Goal: Task Accomplishment & Management: Manage account settings

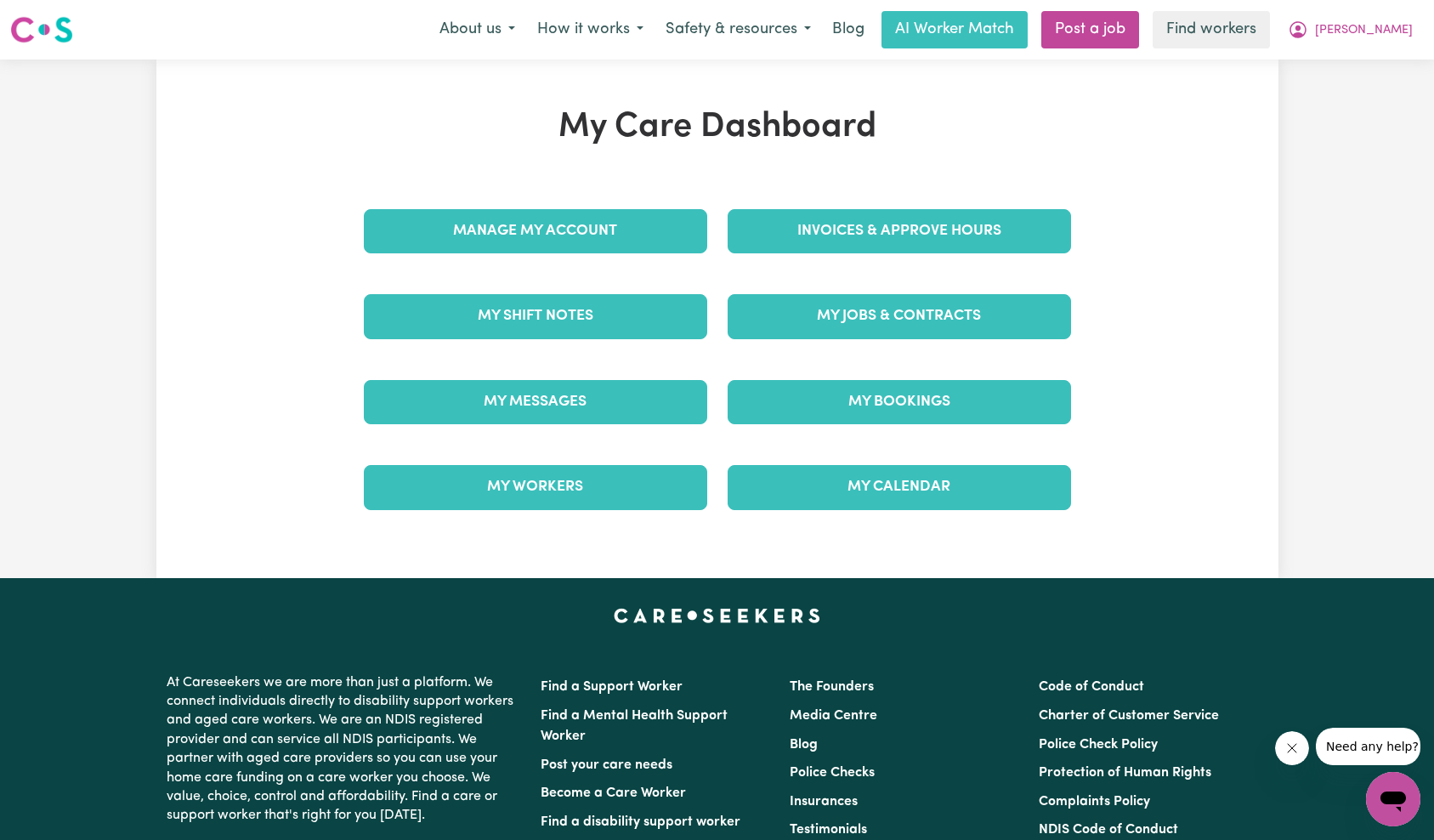
click at [1285, 743] on icon "Close message from company" at bounding box center [1291, 748] width 14 height 14
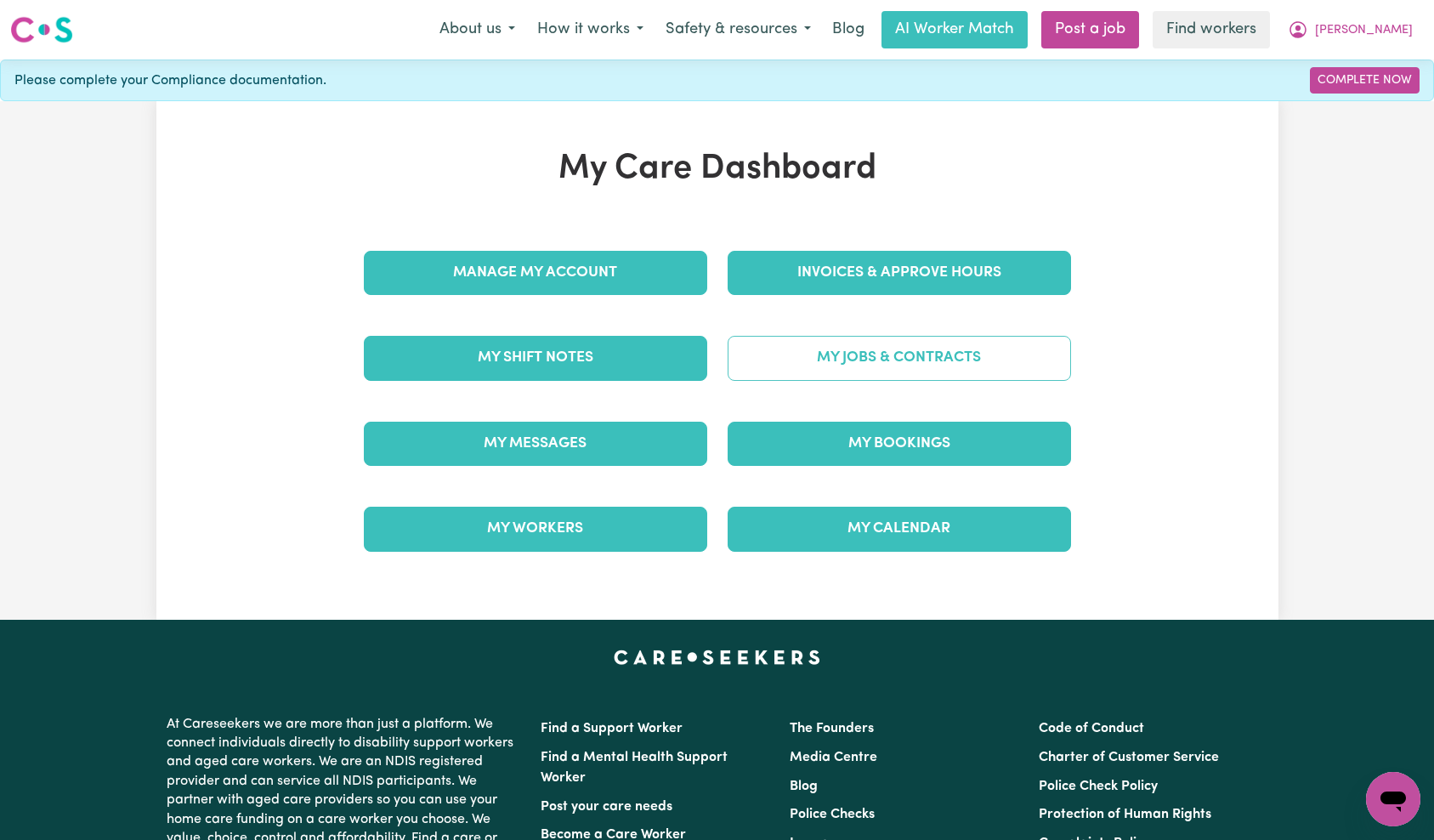
click at [966, 360] on link "My Jobs & Contracts" at bounding box center [899, 358] width 344 height 44
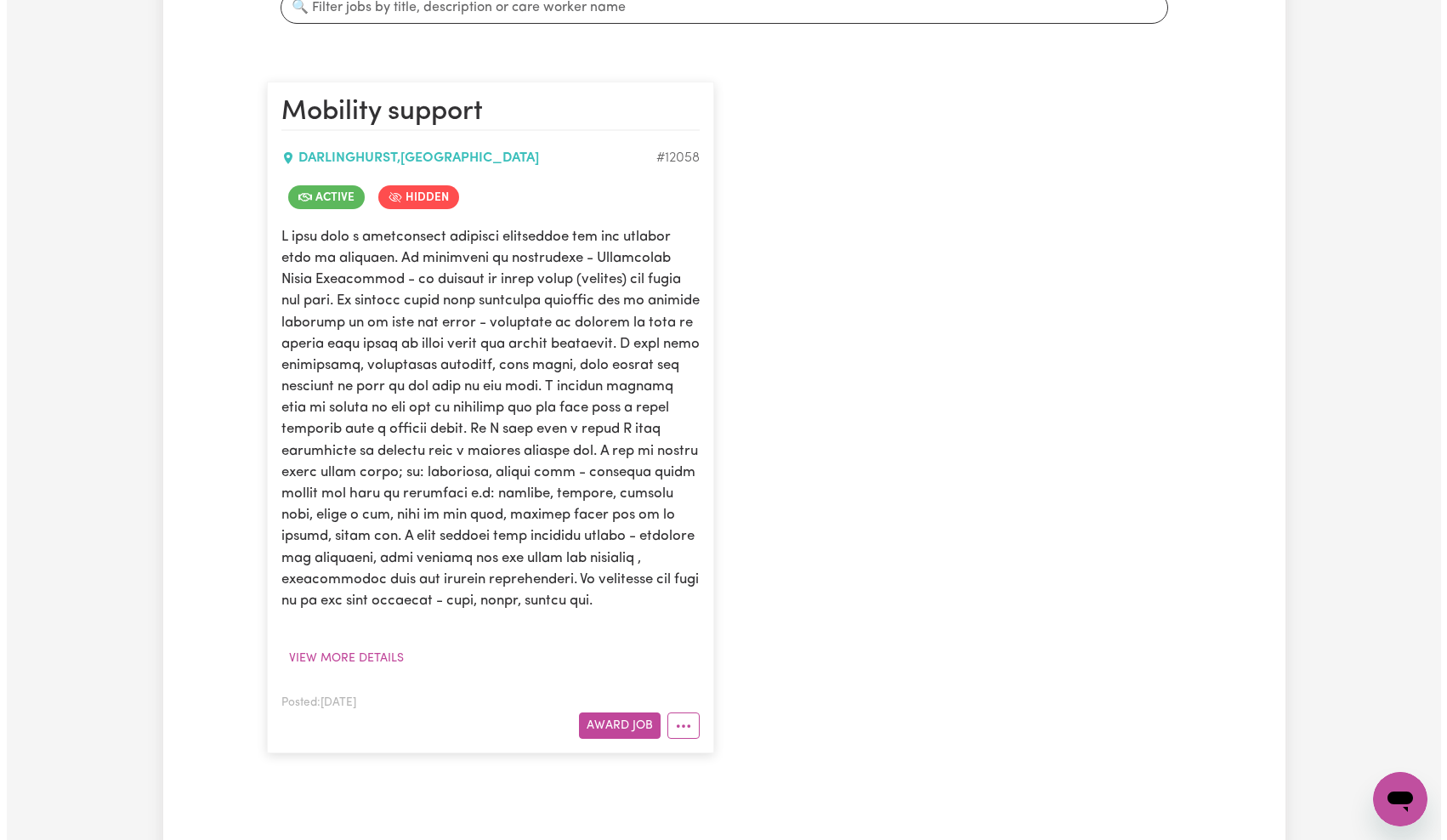
scroll to position [528, 0]
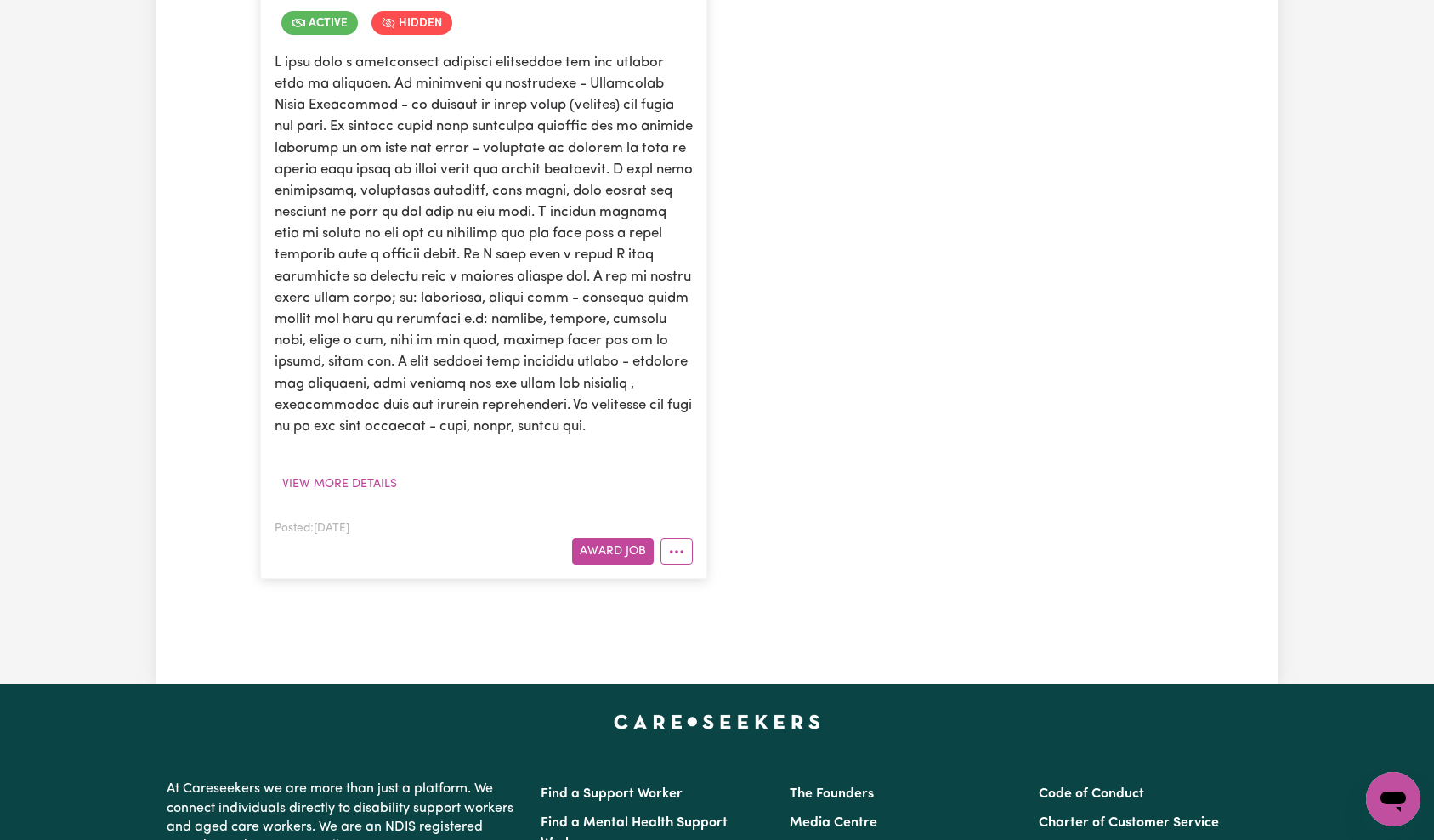
drag, startPoint x: 686, startPoint y: 546, endPoint x: 719, endPoint y: 563, distance: 37.1
click at [686, 547] on button "More options" at bounding box center [676, 551] width 32 height 26
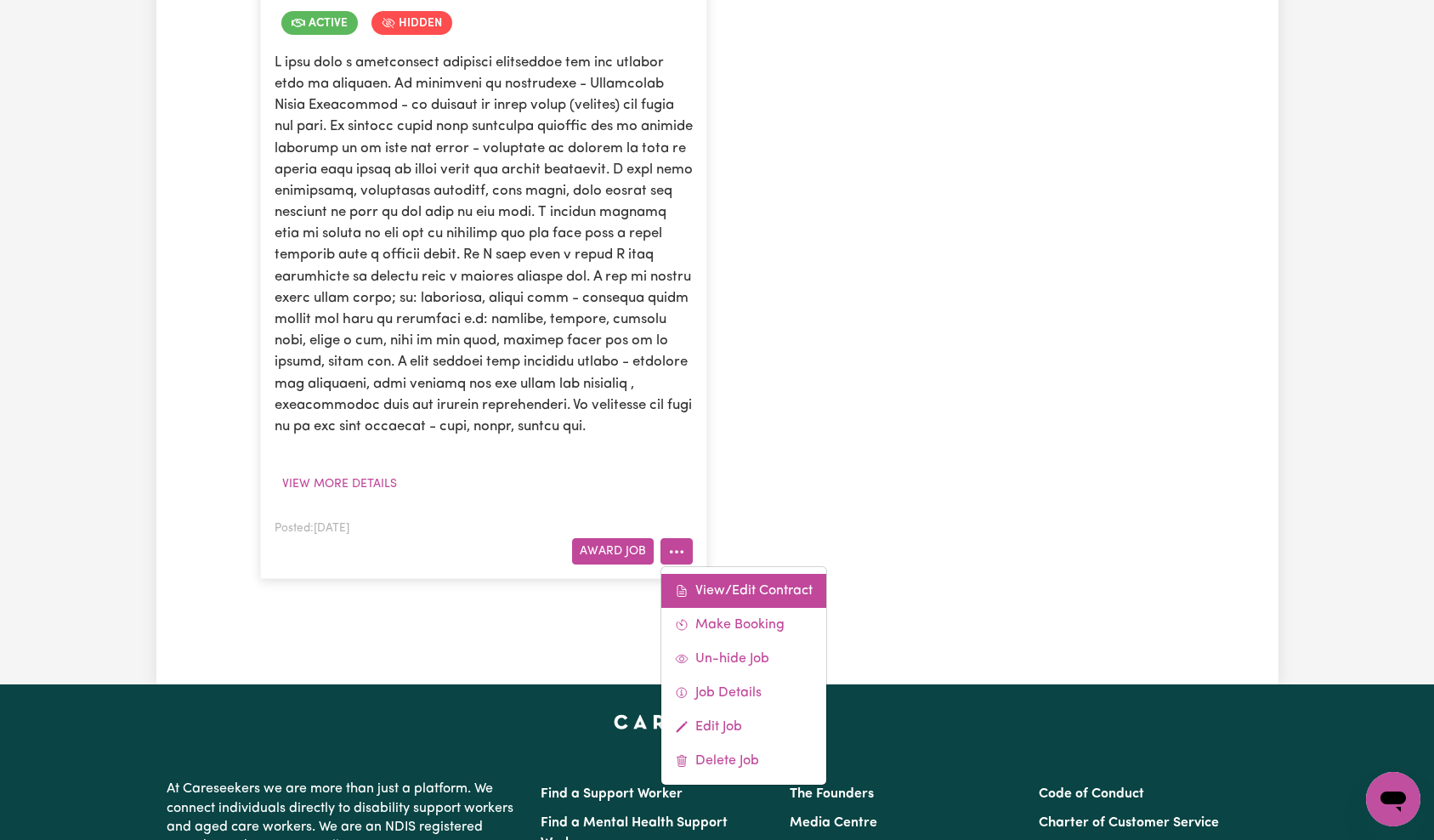
click at [732, 584] on link "View/Edit Contract" at bounding box center [743, 591] width 165 height 34
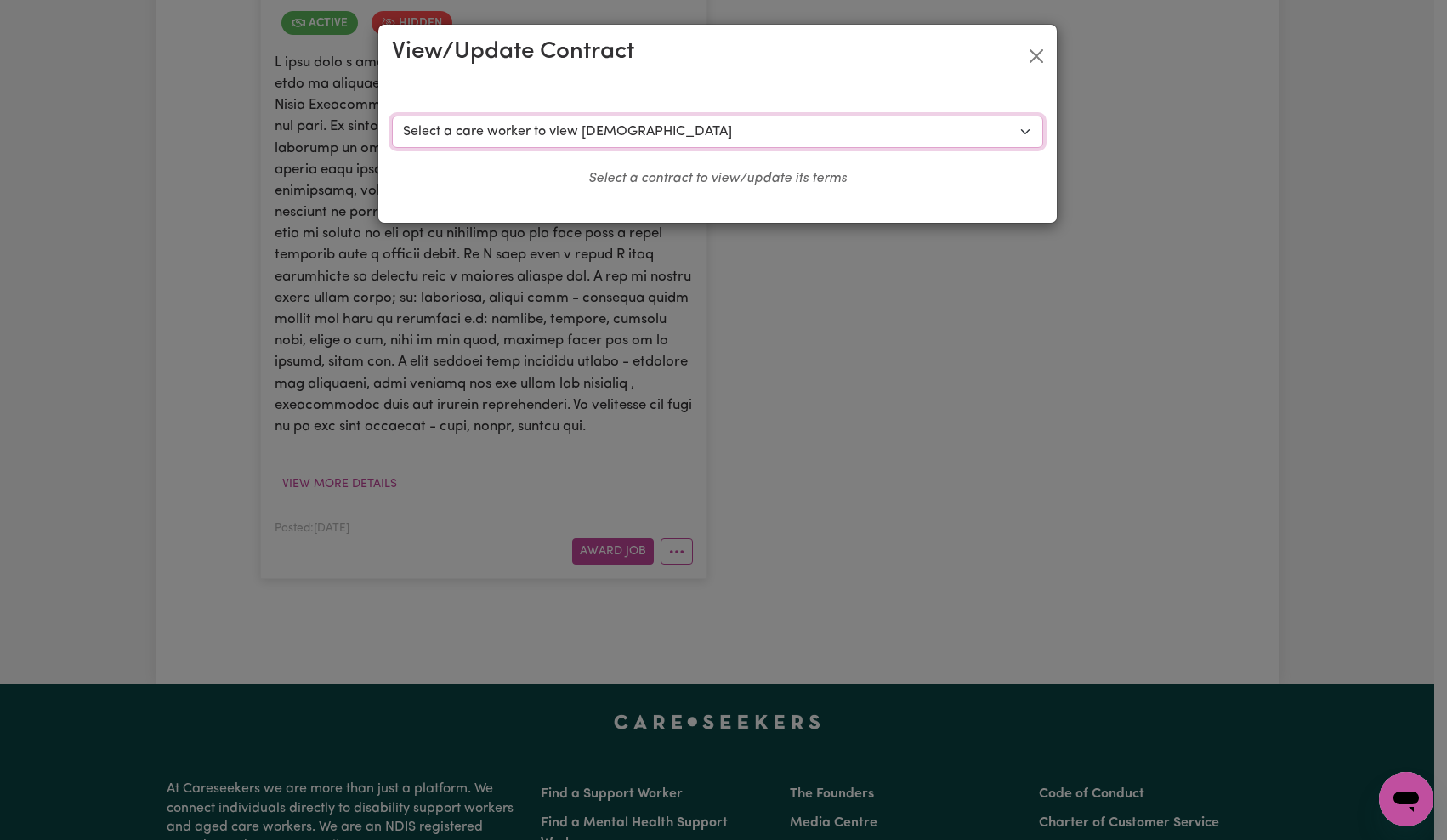
click at [710, 133] on select "Select a care worker to view [DEMOGRAPHIC_DATA] #9043 - [PERSON_NAME] (contract…" at bounding box center [717, 131] width 651 height 32
select select "8655"
select select "WEEKDAY_DAYTIME"
select select "ASSISTANCE_SELF_CARE"
select select "ONE"
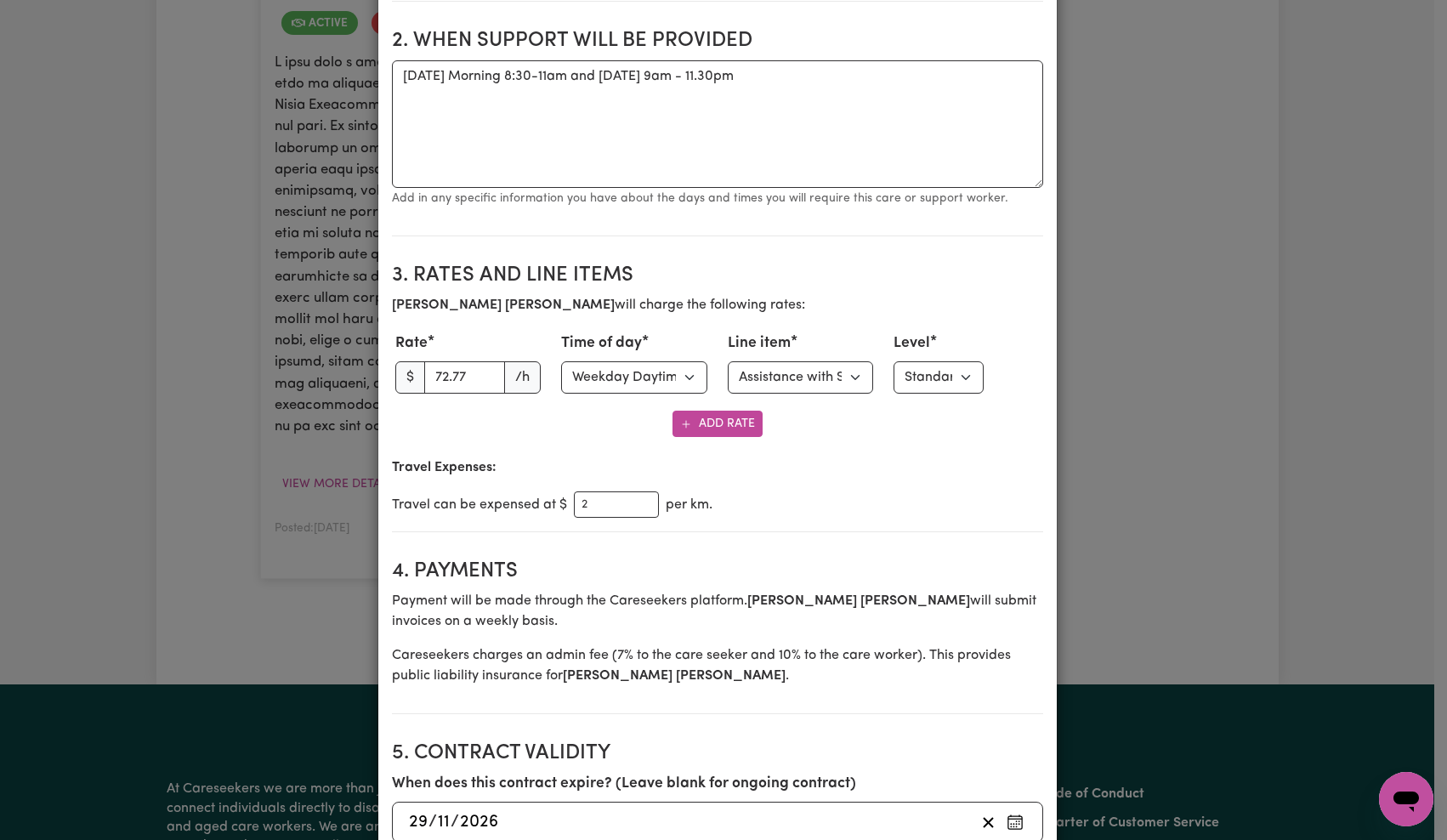
scroll to position [0, 0]
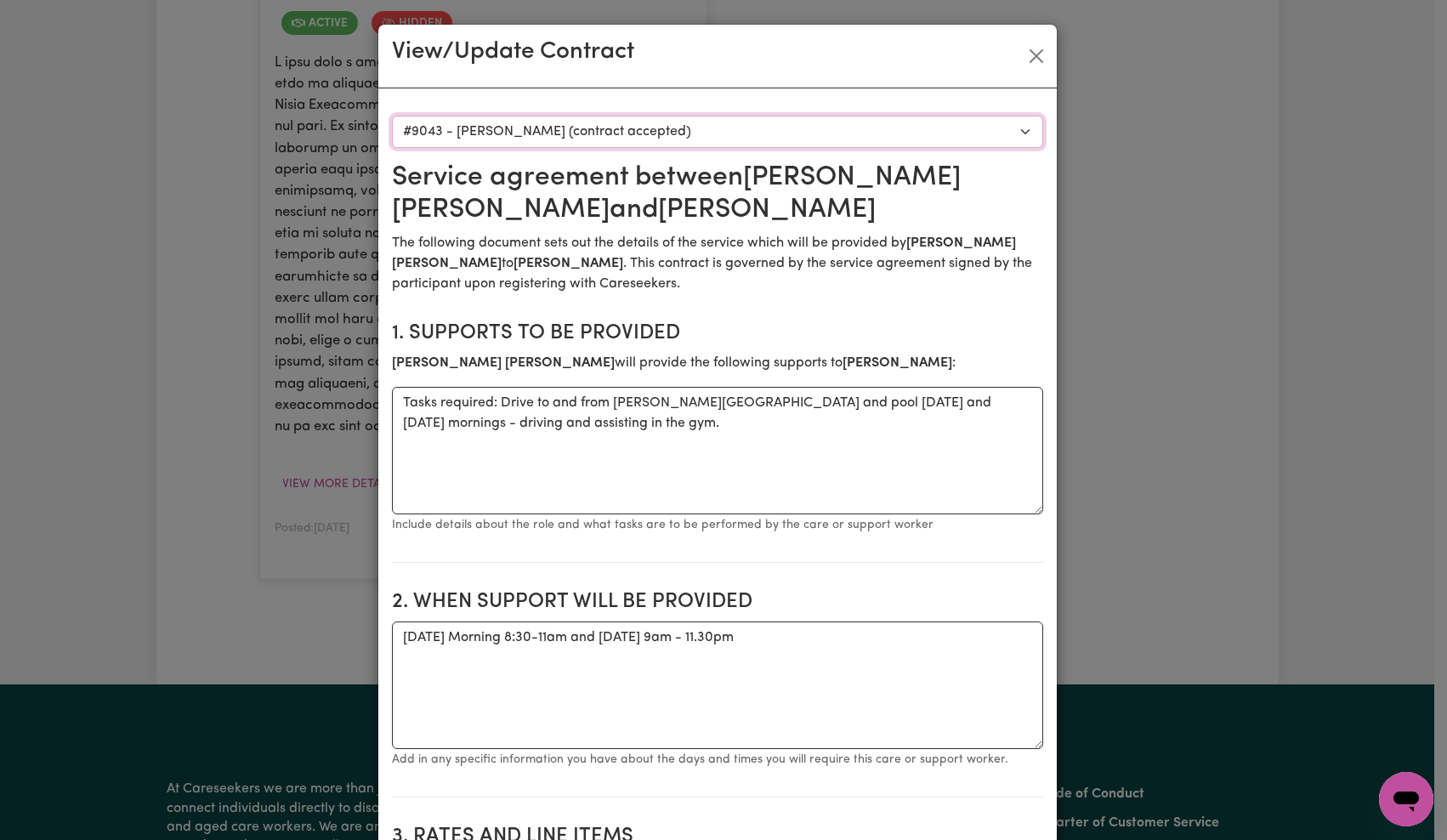
click at [693, 123] on select "Select a care worker to view [DEMOGRAPHIC_DATA] #9043 - [PERSON_NAME] (contract…" at bounding box center [717, 131] width 651 height 32
select select "8856"
type textarea "Gym support"
type textarea "Days required: [DATE] Approximately 2.5 hours to be delivered per week. Start d…"
type input "[GEOGRAPHIC_DATA]"
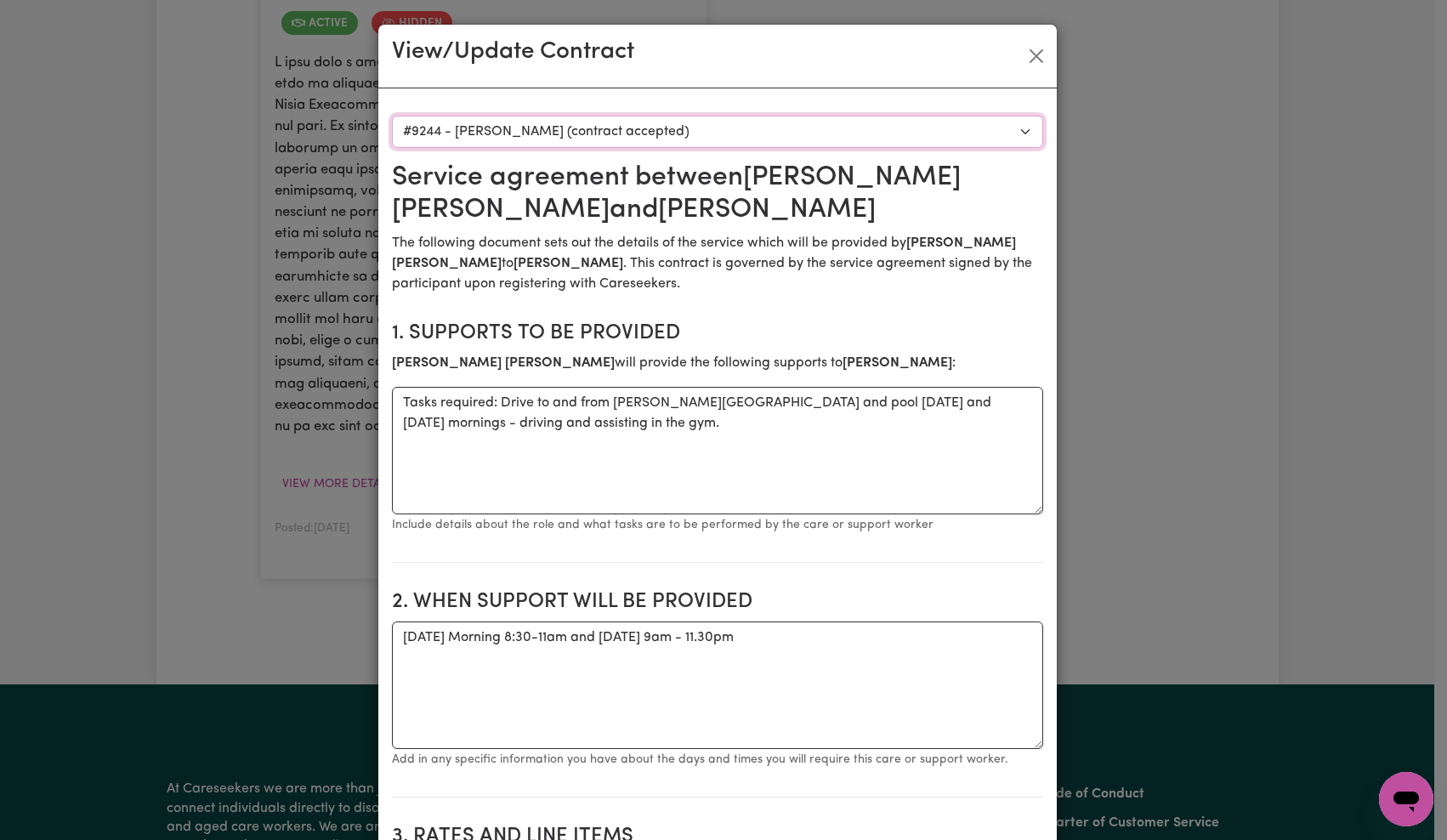
type input "0400759363"
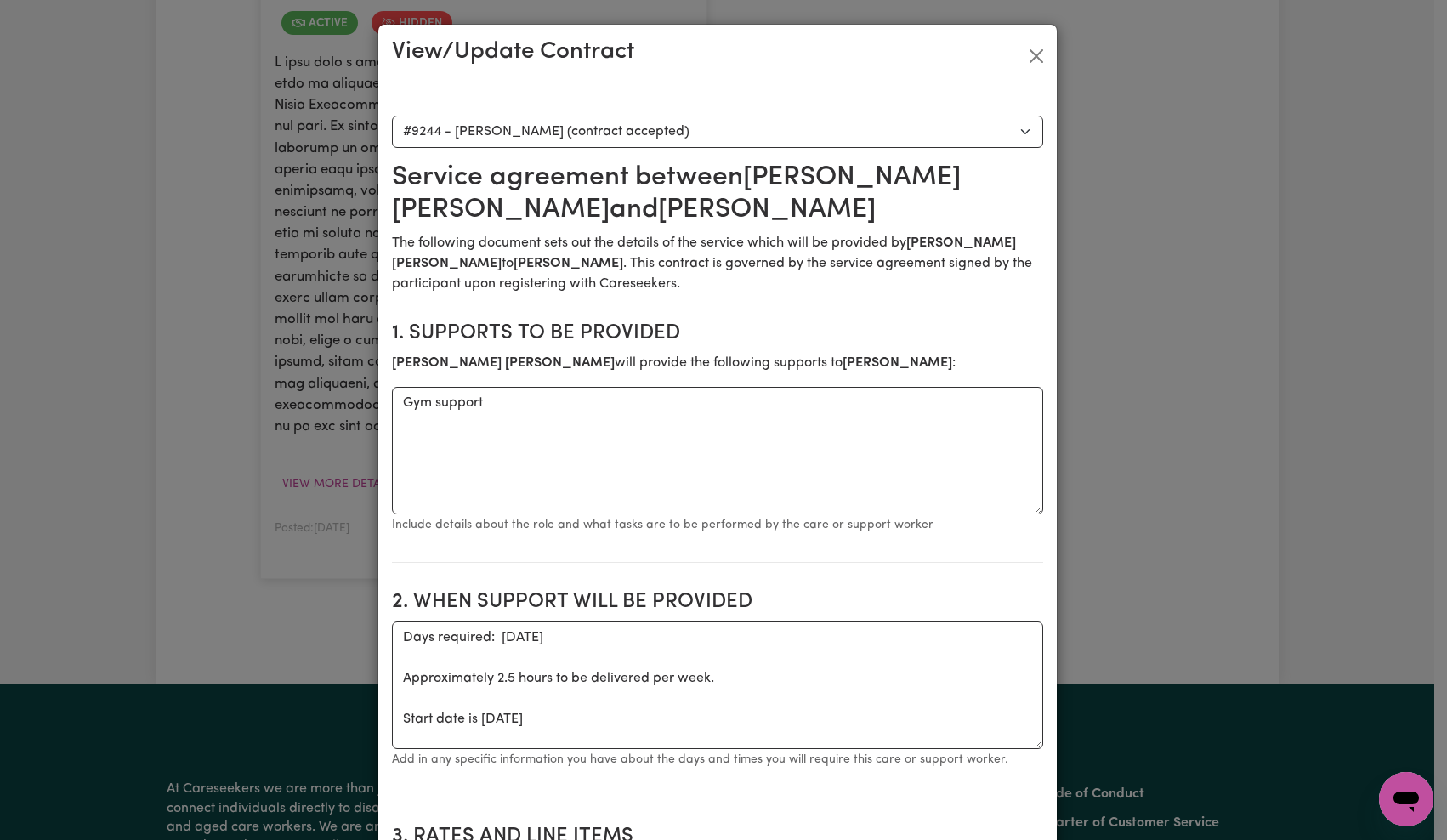
click at [837, 287] on p "The following document sets out the details of the service which will be provid…" at bounding box center [717, 263] width 651 height 61
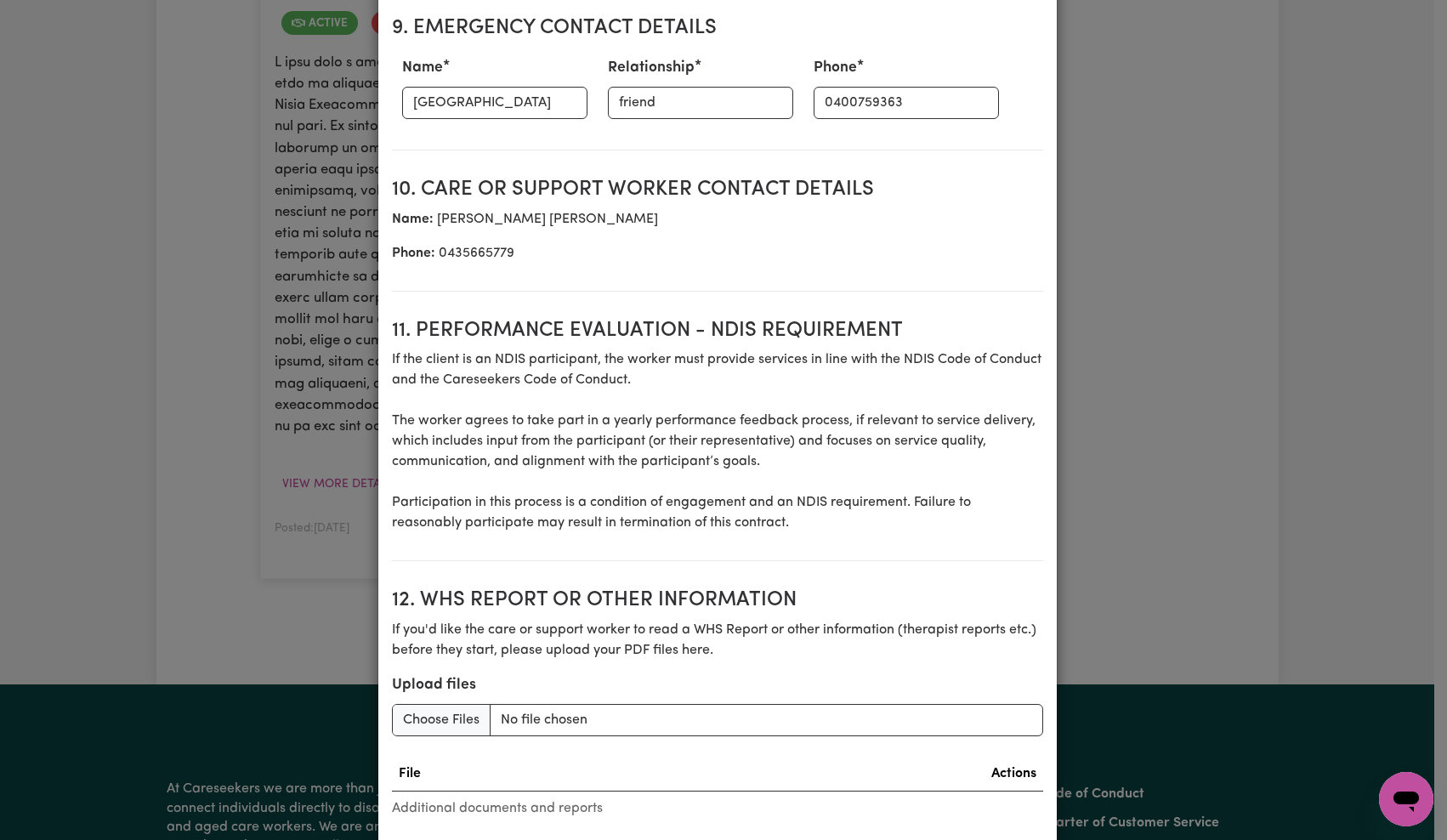
scroll to position [2170, 0]
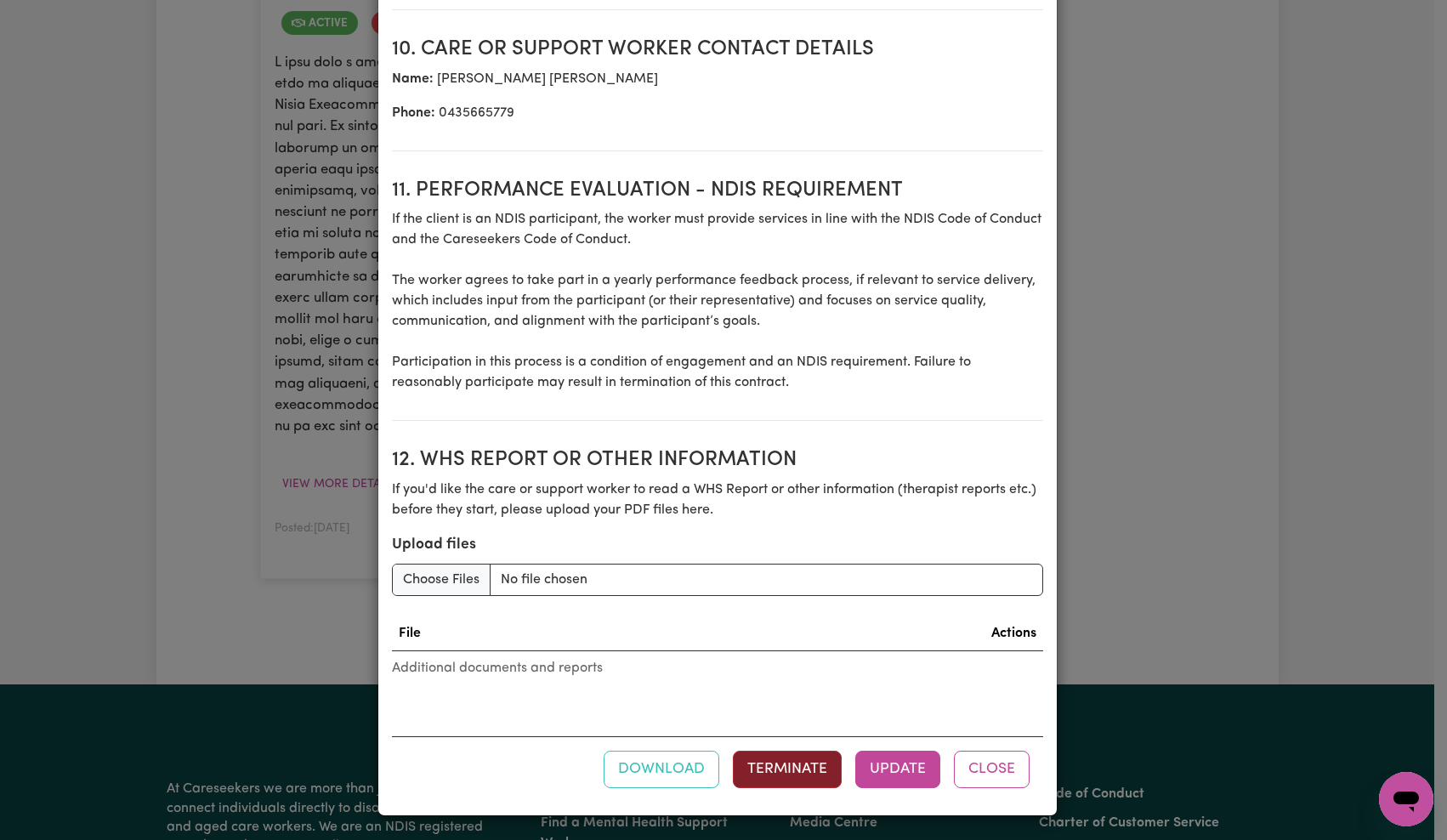
click at [796, 768] on button "Terminate" at bounding box center [787, 768] width 109 height 38
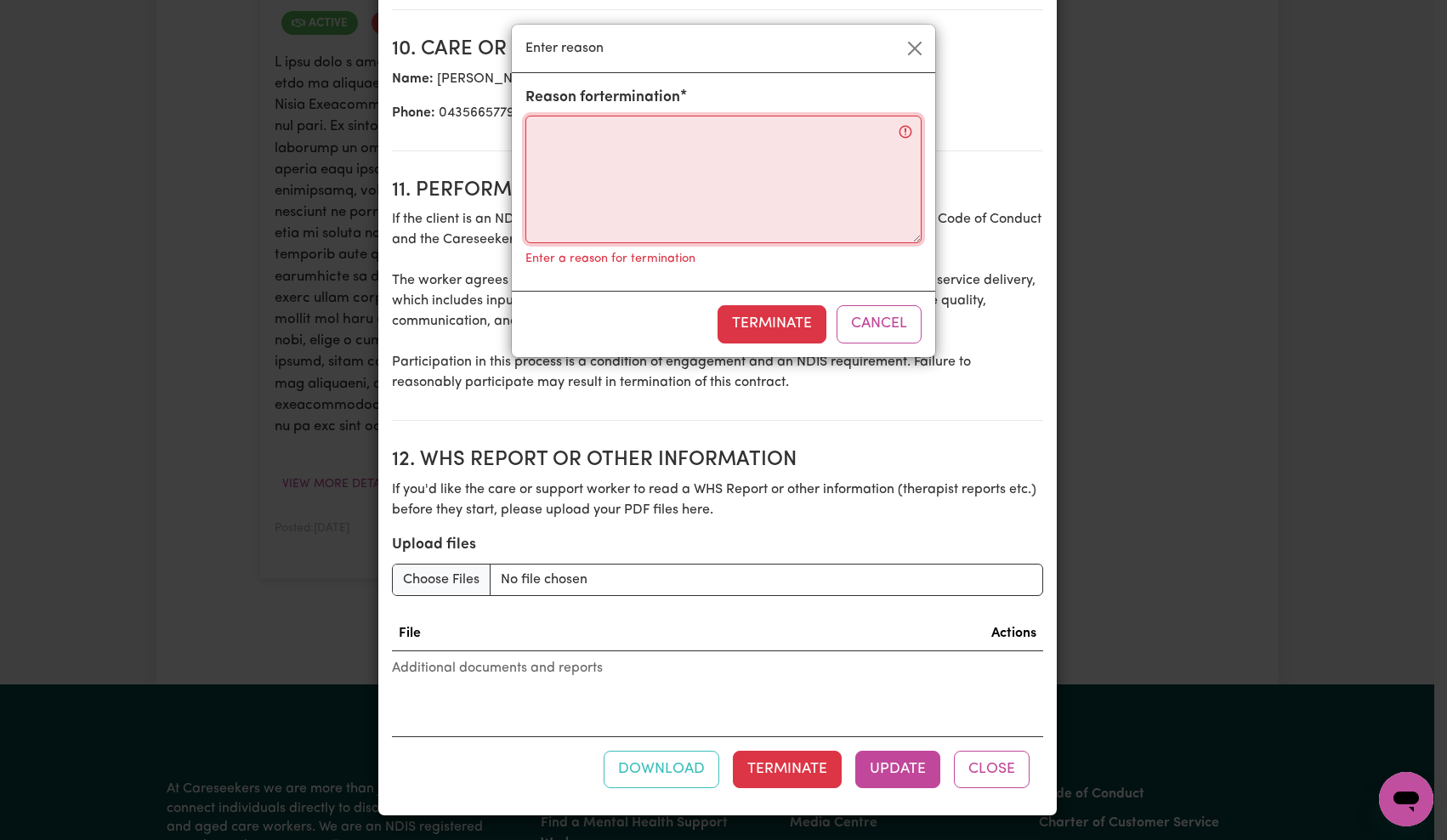
click at [663, 206] on textarea "Reason for termination" at bounding box center [724, 179] width 396 height 127
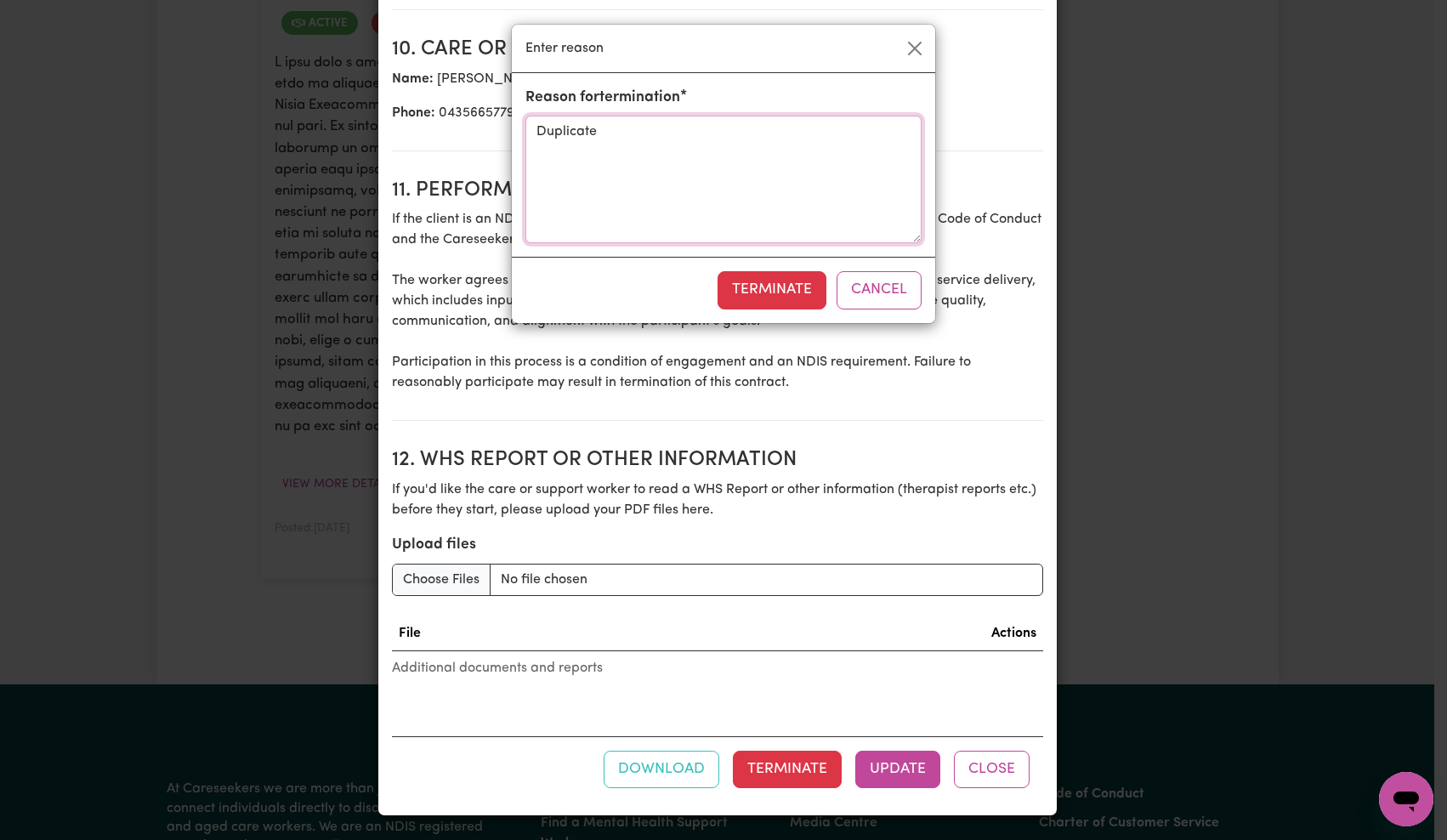
type textarea "Duplicate"
click at [790, 286] on button "Terminate" at bounding box center [772, 290] width 109 height 38
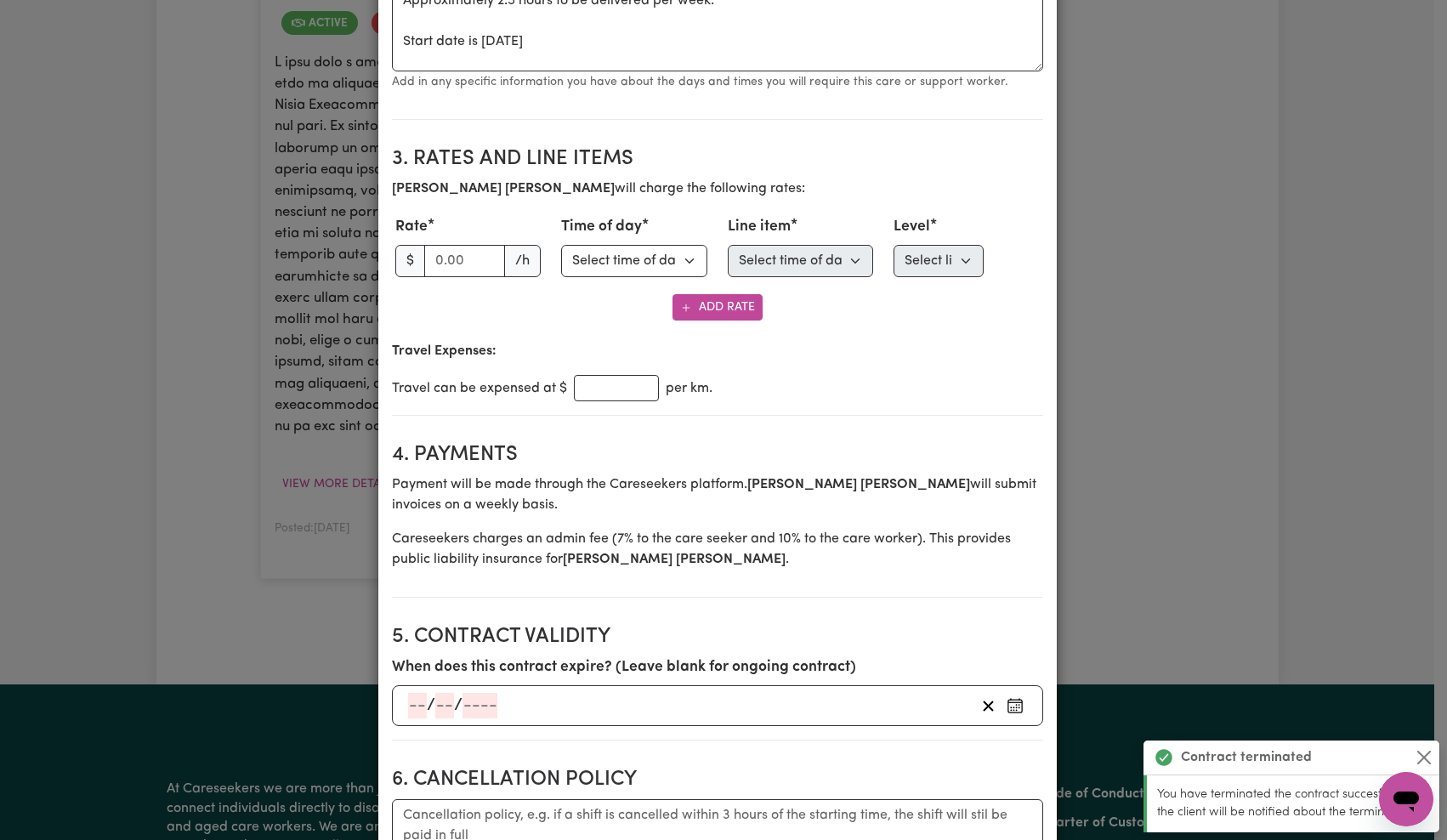
scroll to position [0, 0]
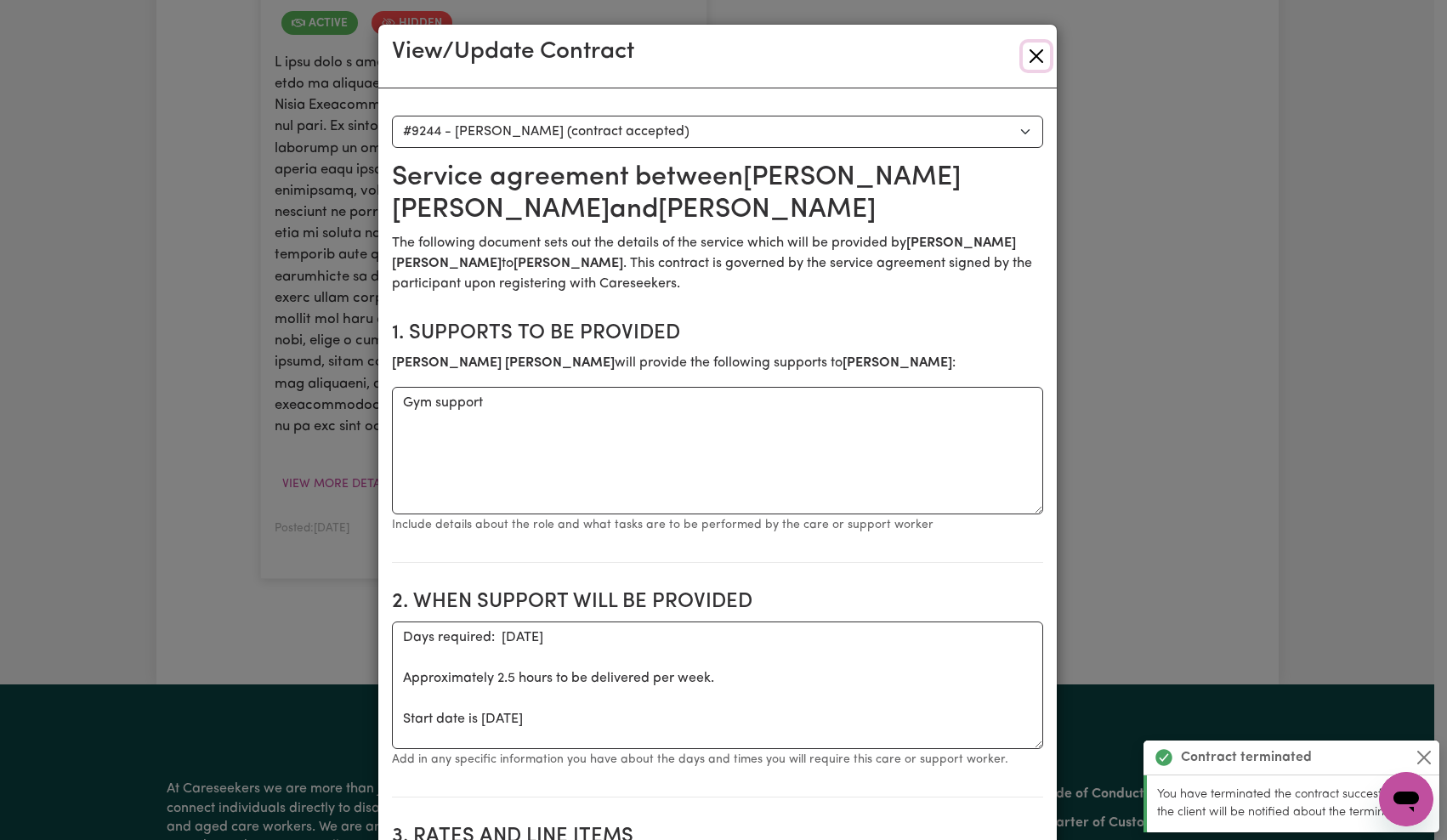
click at [1034, 53] on button "Close" at bounding box center [1036, 56] width 27 height 27
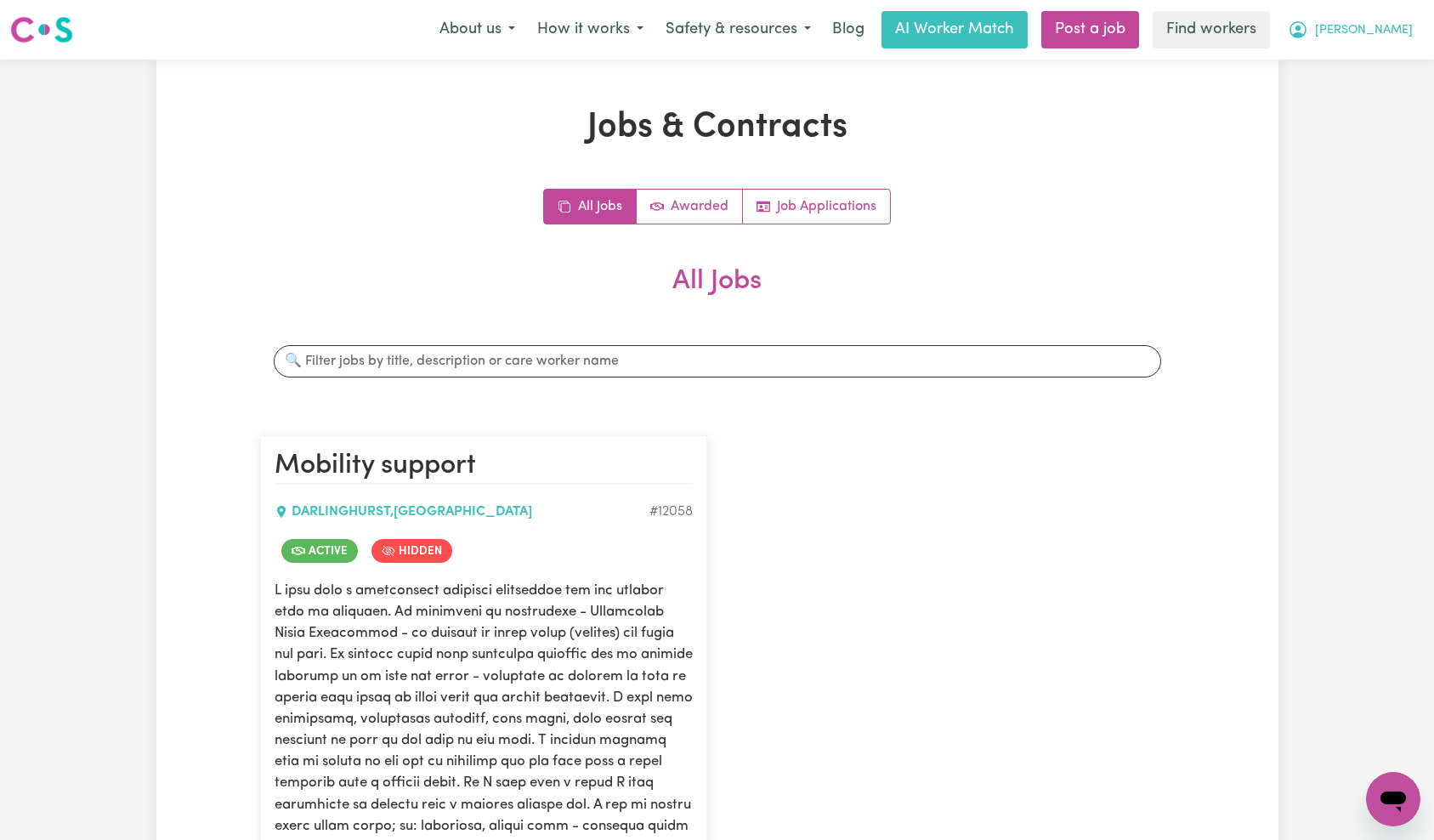
click at [1384, 26] on span "[PERSON_NAME]" at bounding box center [1363, 30] width 98 height 18
click at [1380, 91] on link "Logout" at bounding box center [1355, 98] width 134 height 32
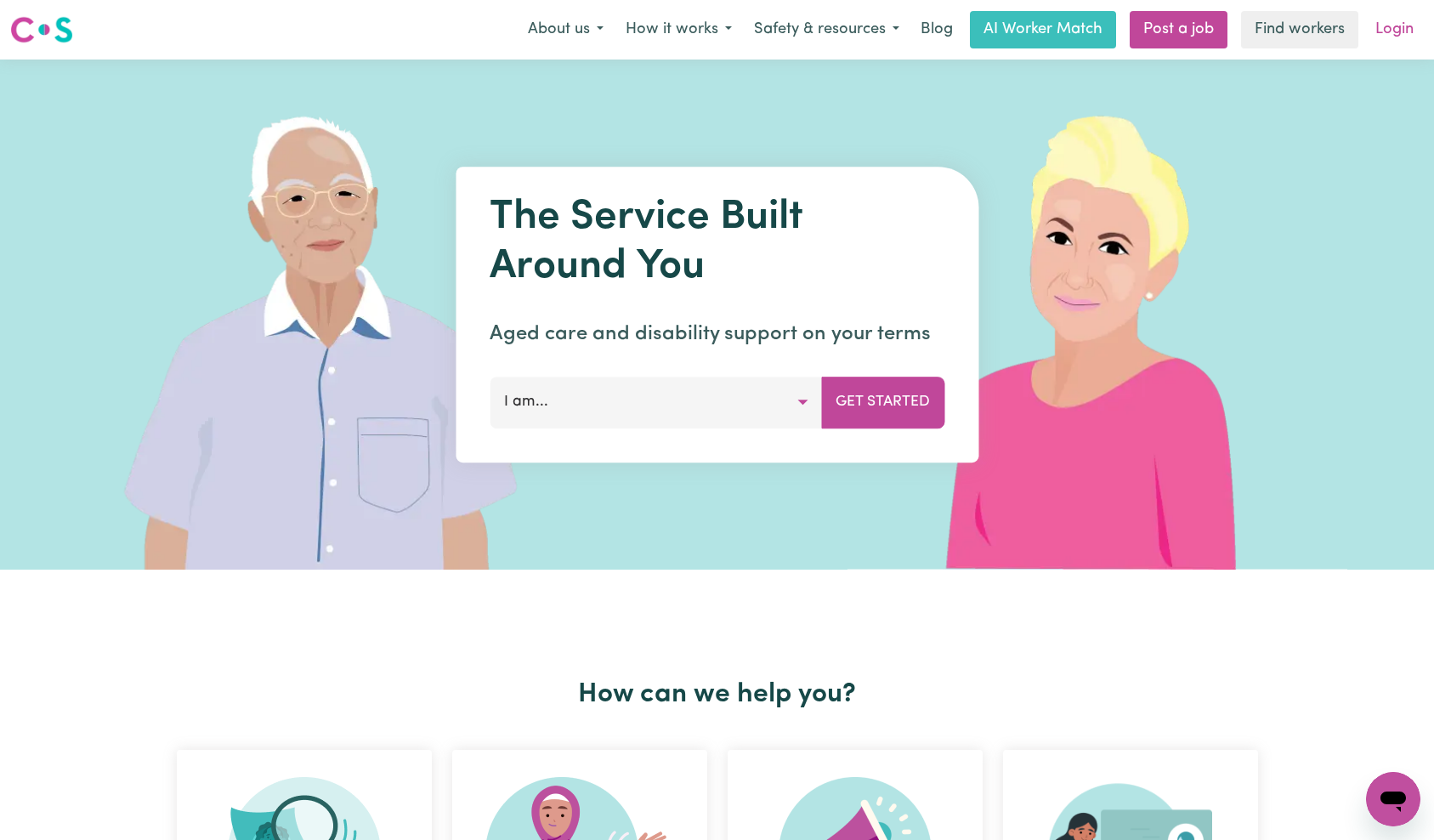
click at [1400, 28] on link "Login" at bounding box center [1394, 30] width 58 height 38
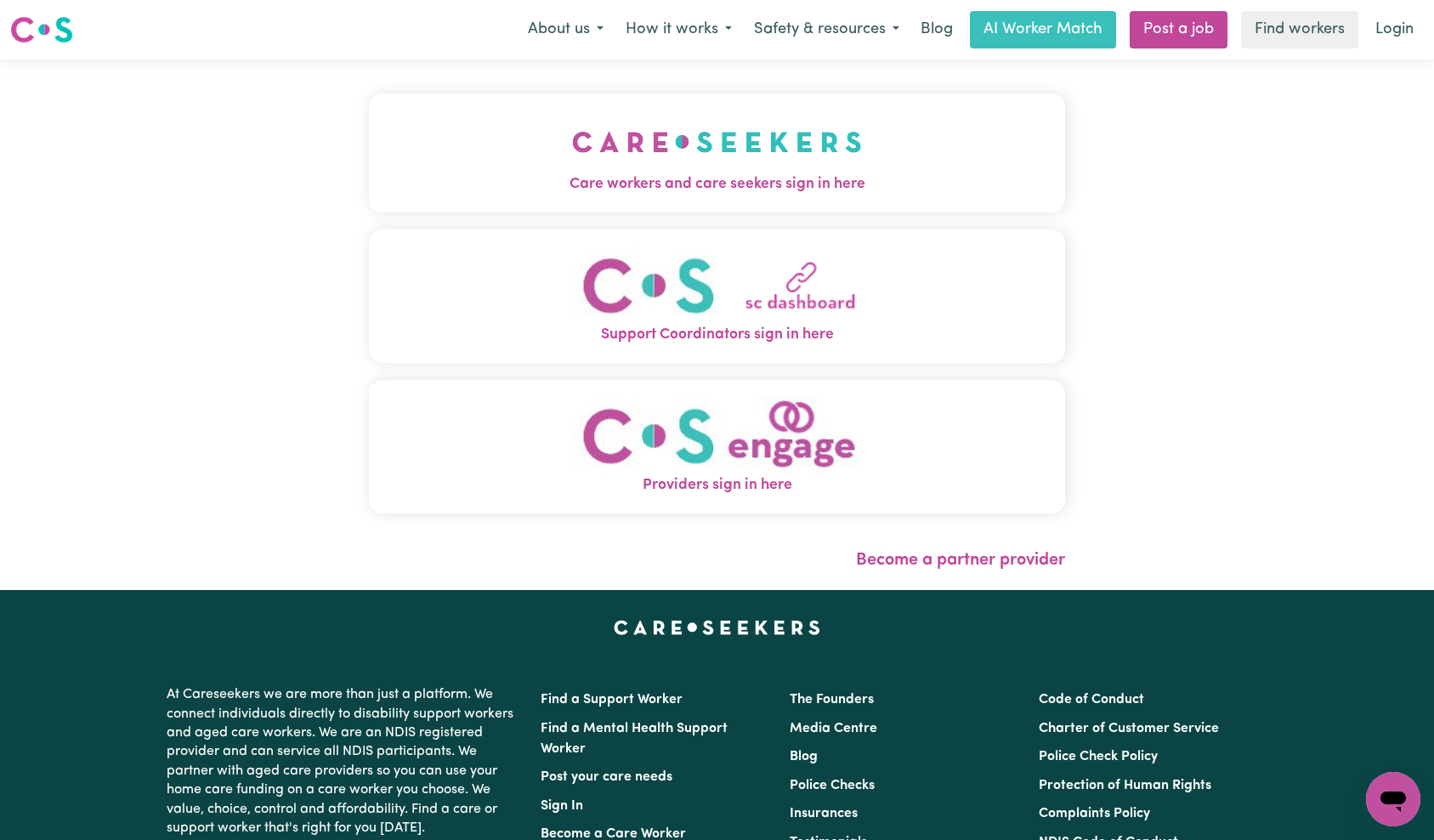
click at [572, 154] on img "Care workers and care seekers sign in here" at bounding box center [717, 142] width 290 height 63
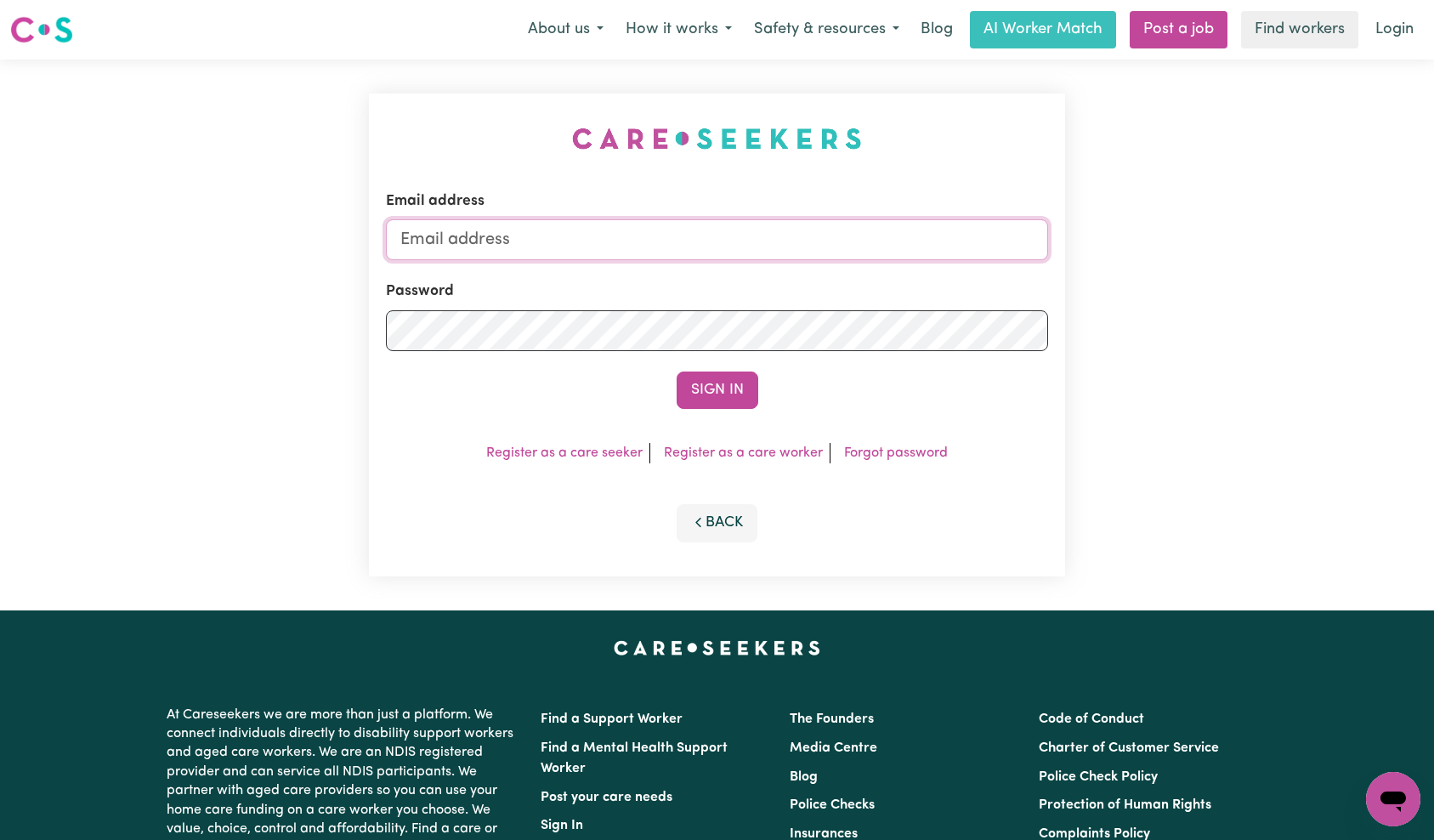
click at [709, 240] on input "Email address" at bounding box center [717, 239] width 663 height 41
type input "superuser~[EMAIL_ADDRESS][DOMAIN_NAME]"
click at [708, 374] on button "Sign In" at bounding box center [717, 390] width 82 height 38
